Goal: Navigation & Orientation: Find specific page/section

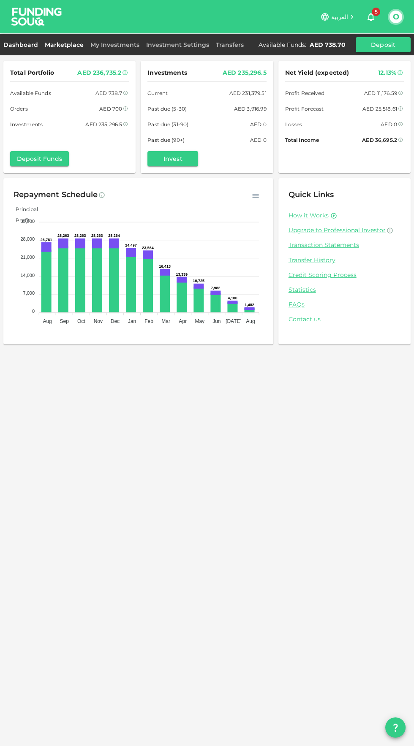
click at [75, 44] on link "Marketplace" at bounding box center [64, 45] width 46 height 8
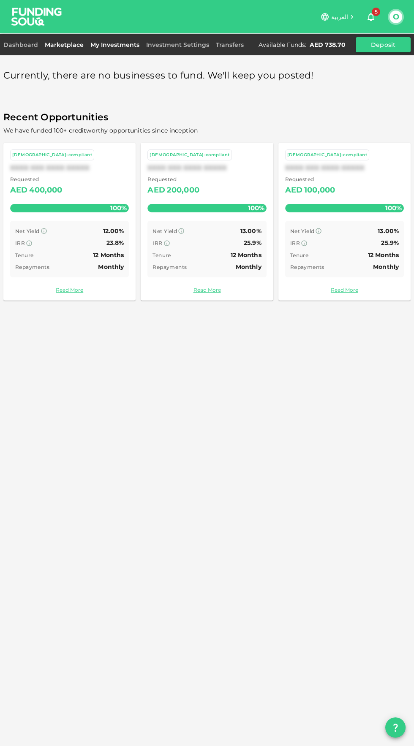
click at [122, 45] on link "My Investments" at bounding box center [115, 45] width 56 height 8
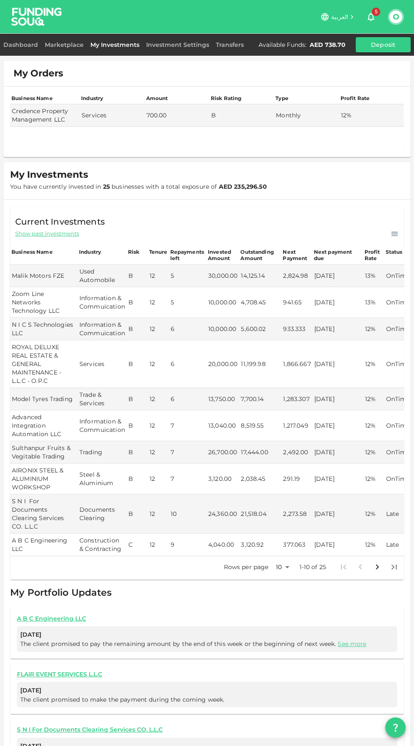
scroll to position [52, 0]
